Goal: Task Accomplishment & Management: Use online tool/utility

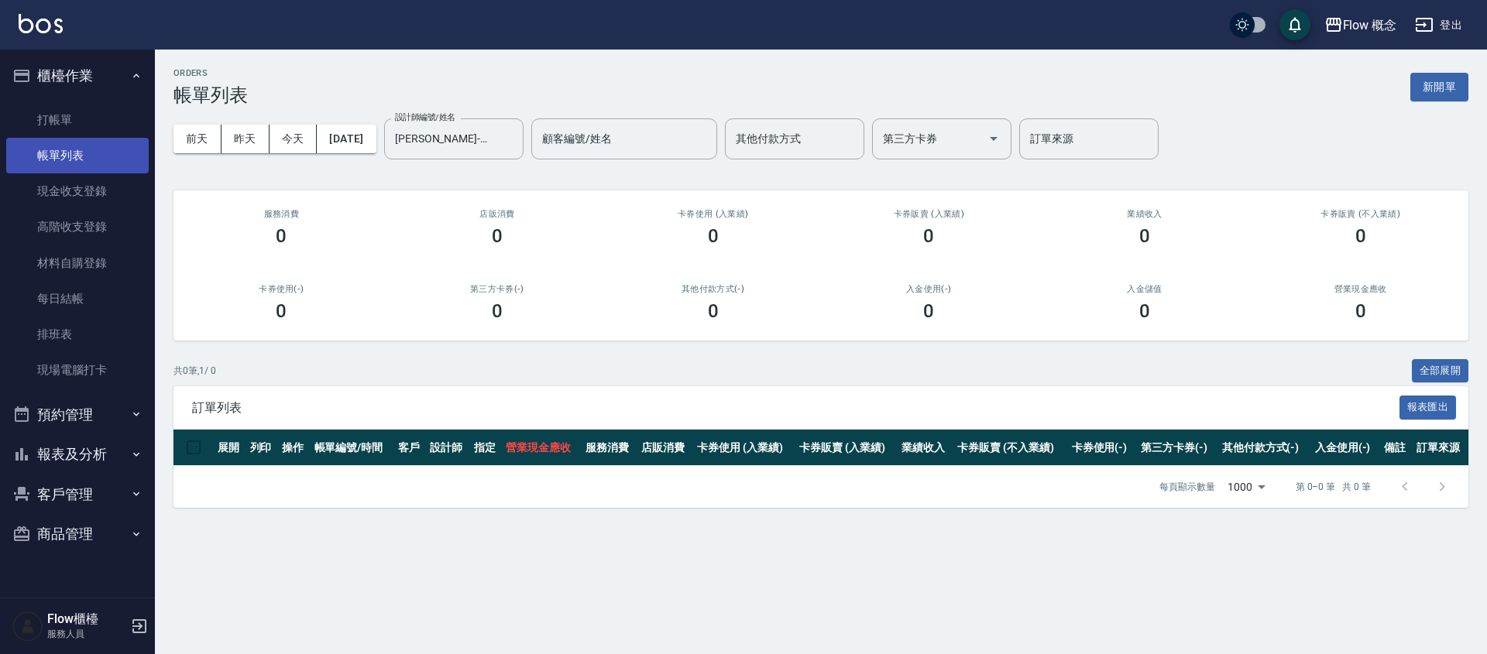
click at [64, 160] on link "帳單列表" at bounding box center [77, 156] width 143 height 36
click at [356, 137] on button "[DATE]" at bounding box center [346, 139] width 59 height 29
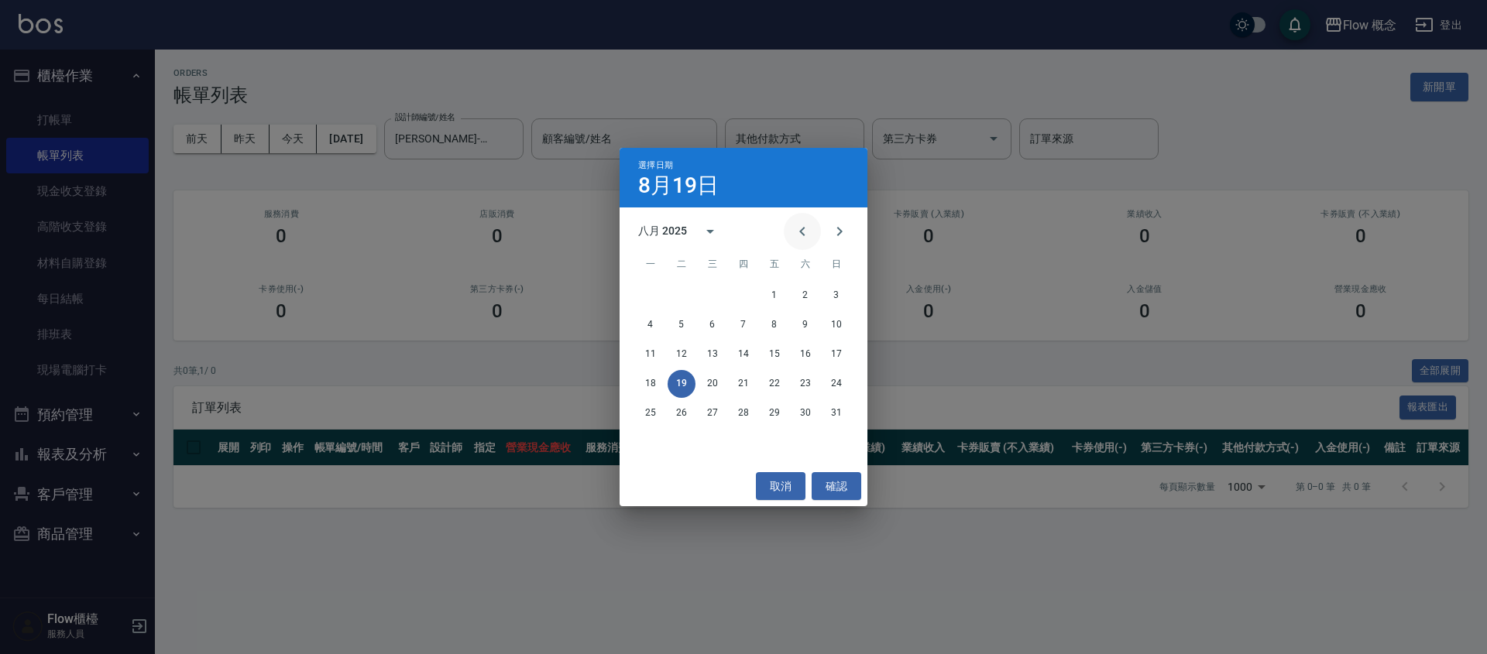
click at [804, 232] on icon "Previous month" at bounding box center [802, 231] width 19 height 19
click at [713, 402] on button "25" at bounding box center [713, 414] width 28 height 28
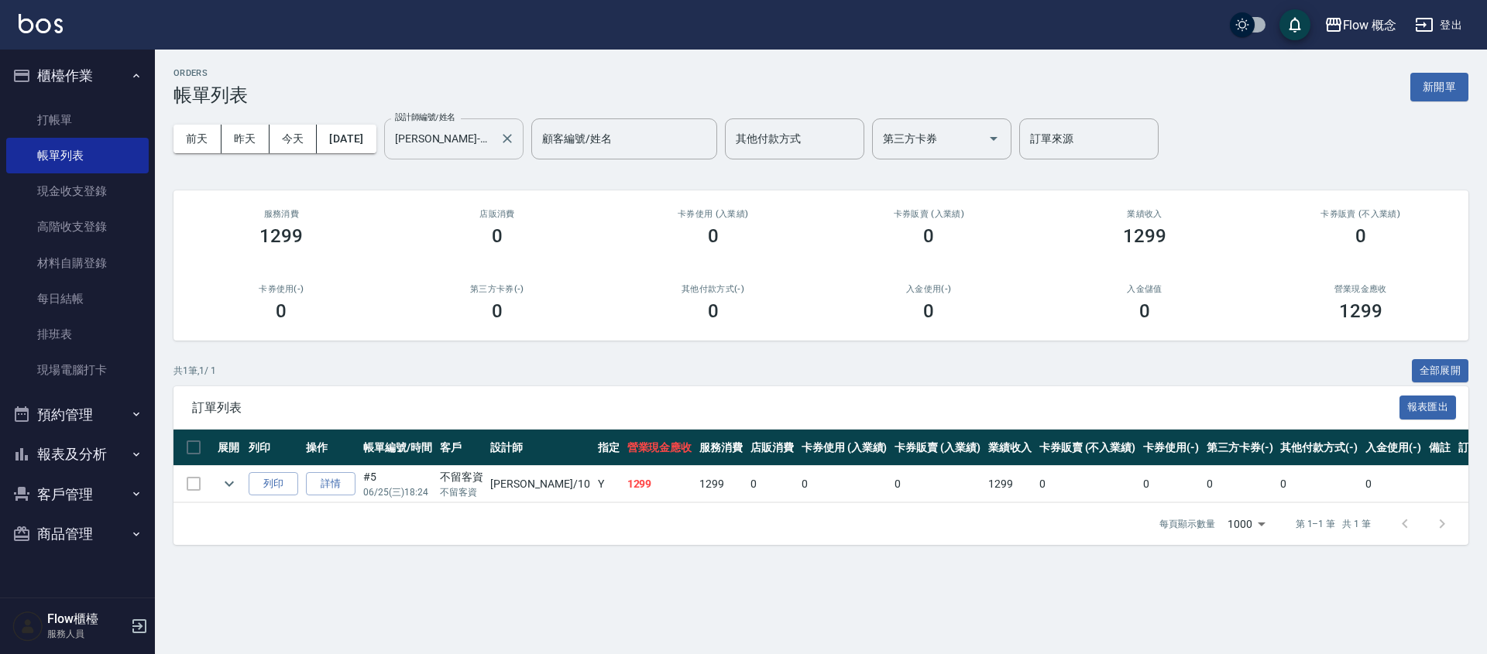
click at [445, 138] on input "[PERSON_NAME]-10" at bounding box center [442, 138] width 102 height 27
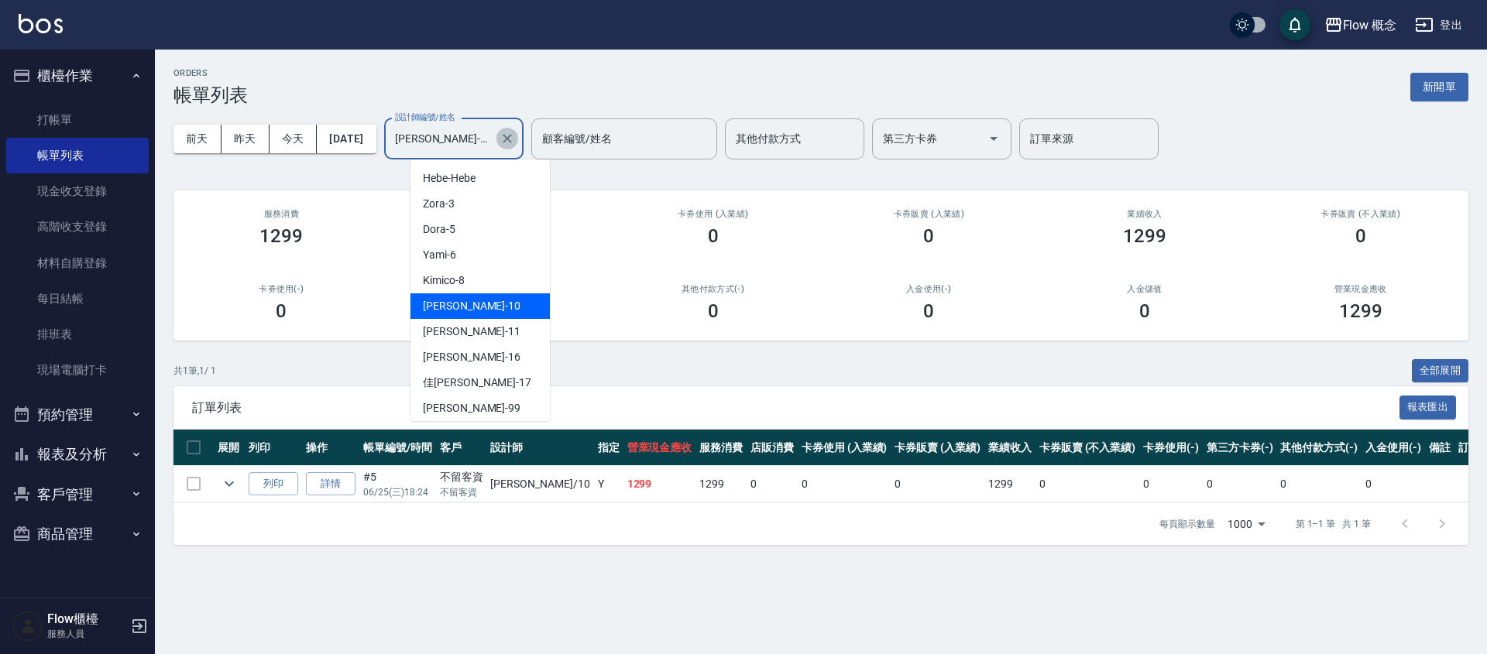
click at [518, 146] on button "Clear" at bounding box center [507, 139] width 22 height 22
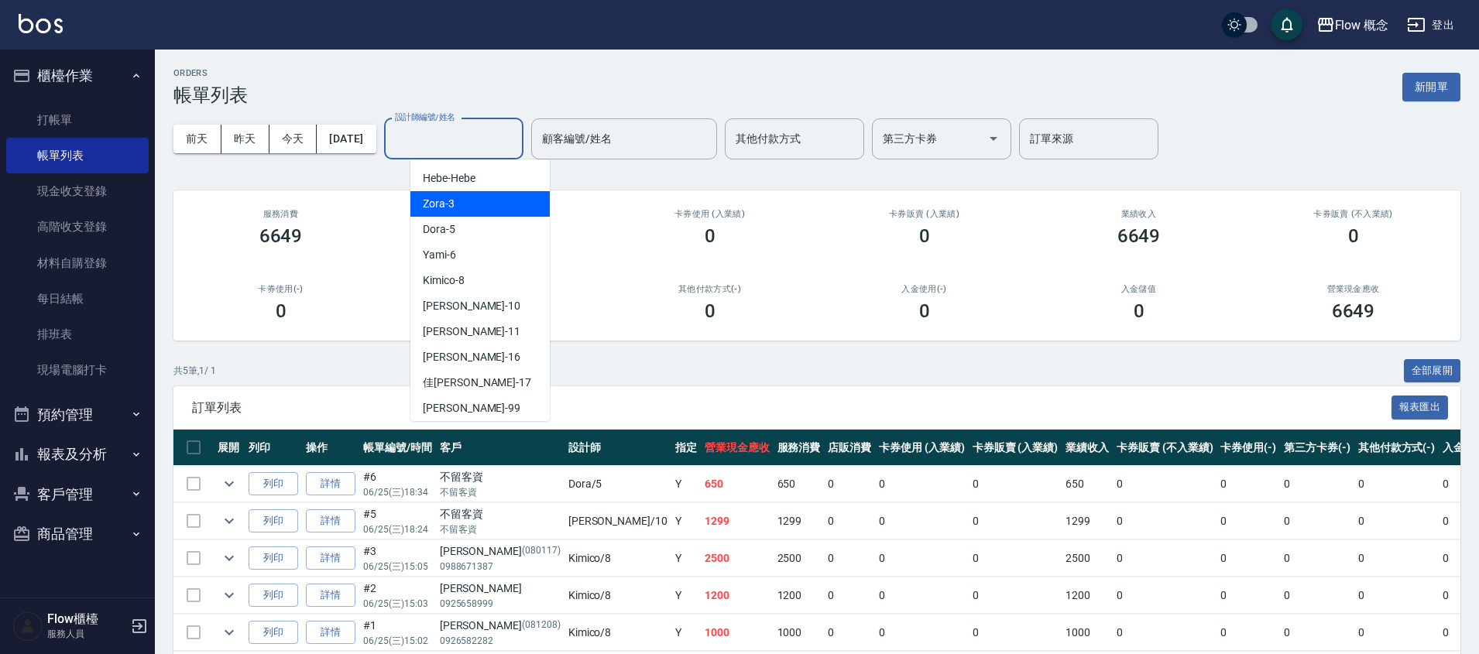
click at [518, 208] on div "Zora -3" at bounding box center [480, 204] width 139 height 26
type input "Zora-3"
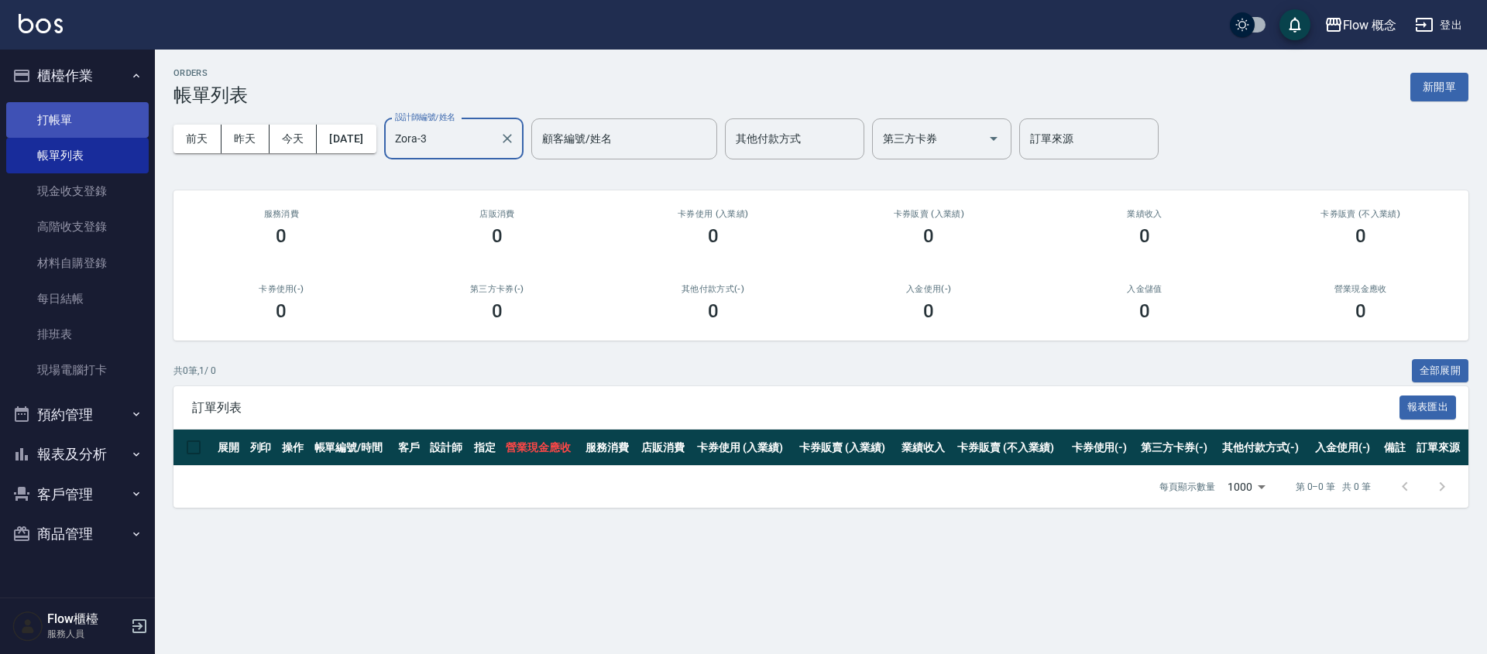
click at [78, 116] on link "打帳單" at bounding box center [77, 120] width 143 height 36
